Goal: Browse casually: Explore the website without a specific task or goal

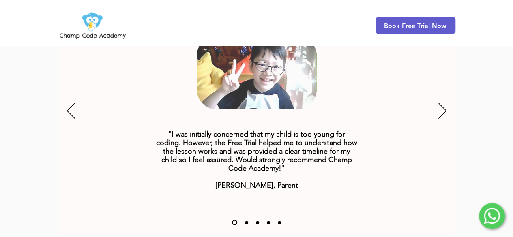
scroll to position [1077, 0]
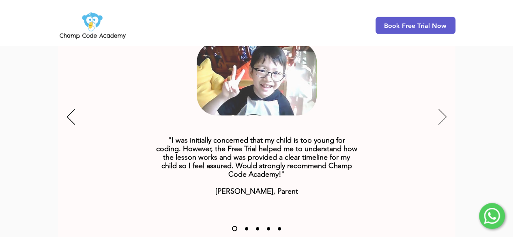
click at [442, 109] on icon "Next" at bounding box center [443, 117] width 8 height 16
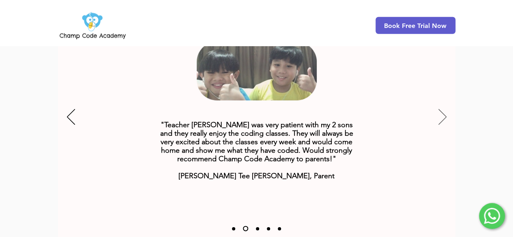
scroll to position [1037, 0]
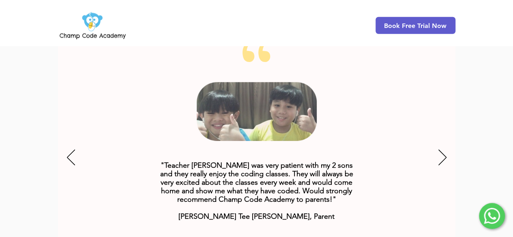
click at [436, 138] on div "Slideshow" at bounding box center [257, 159] width 398 height 244
click at [438, 141] on div "Slideshow" at bounding box center [257, 159] width 398 height 244
click at [445, 150] on icon "Next" at bounding box center [443, 158] width 8 height 16
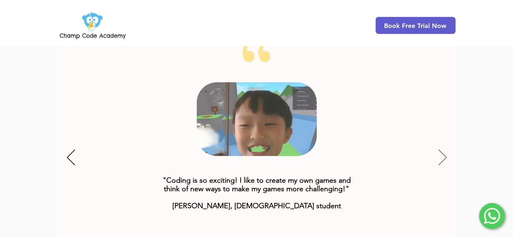
click at [444, 150] on icon "Next" at bounding box center [443, 158] width 8 height 16
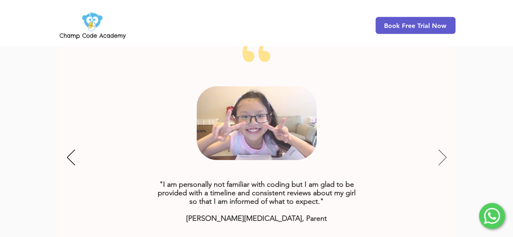
click at [444, 150] on icon "Next" at bounding box center [443, 158] width 8 height 16
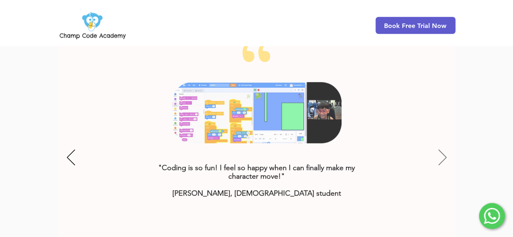
click at [444, 150] on icon "Next" at bounding box center [443, 158] width 8 height 16
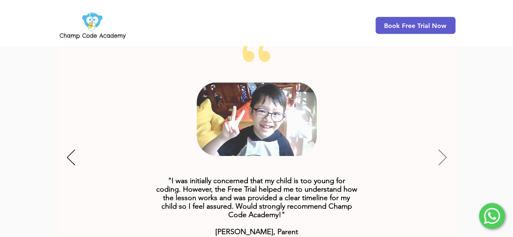
click at [444, 150] on icon "Next" at bounding box center [443, 158] width 8 height 16
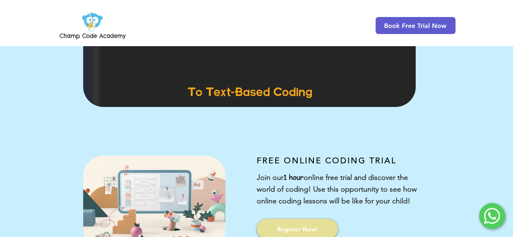
scroll to position [41, 0]
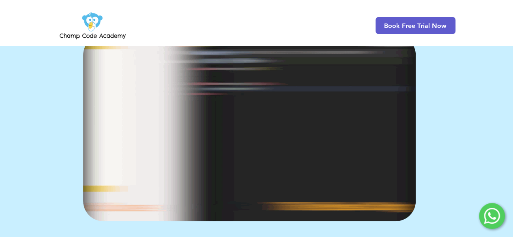
click at [322, 146] on img "main content" at bounding box center [249, 128] width 333 height 187
